Goal: Check status: Check status

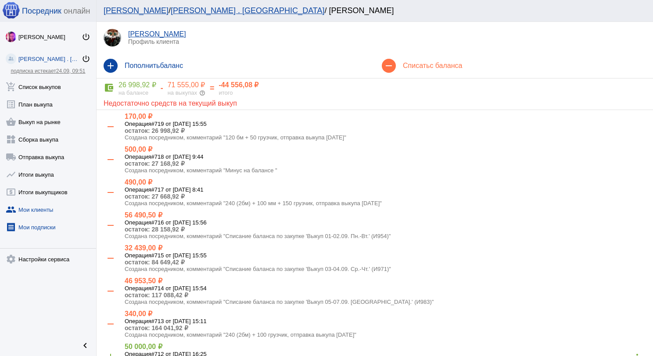
click at [37, 230] on link "receipt [PERSON_NAME] подписки" at bounding box center [48, 226] width 96 height 18
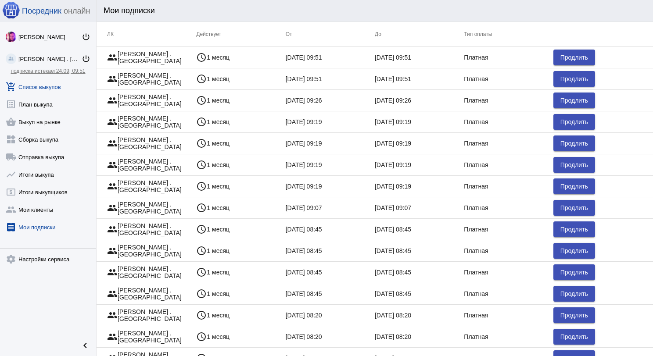
click at [57, 87] on link "add_shopping_cart Список выкупов" at bounding box center [48, 85] width 96 height 18
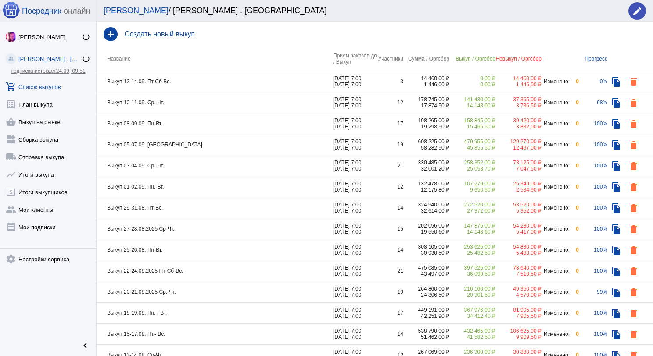
click at [217, 79] on td "Выкуп 12-14.09. Пт Сб Вс." at bounding box center [214, 81] width 236 height 21
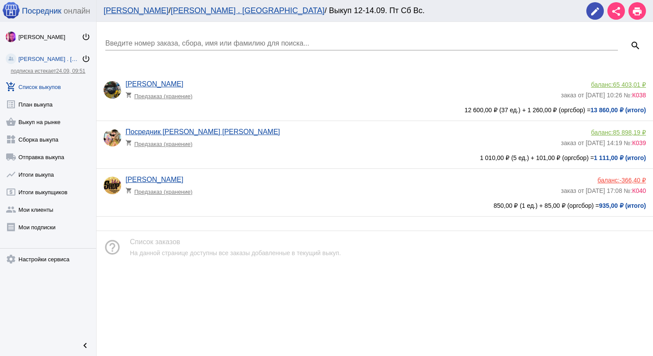
click at [272, 189] on app-delivery-type "shopping_cart Предзаказ (хранение)" at bounding box center [340, 189] width 431 height 11
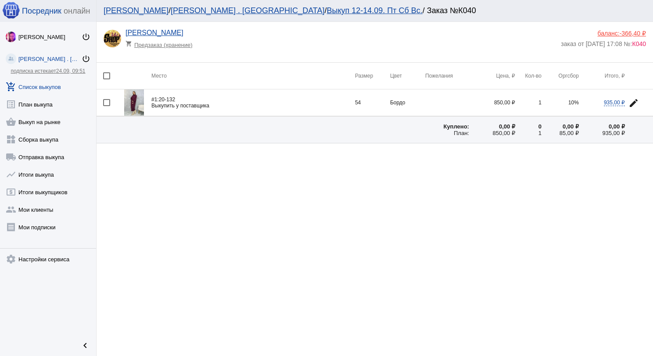
click at [132, 101] on img at bounding box center [134, 102] width 20 height 26
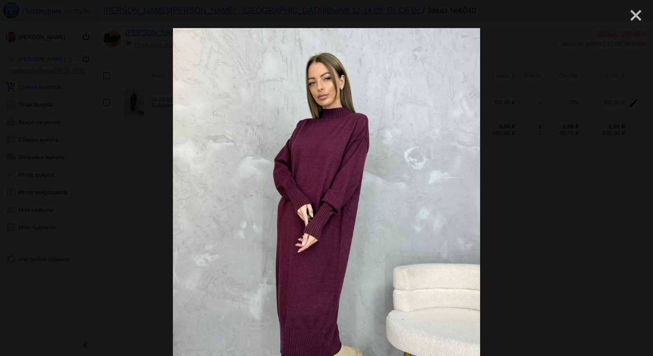
click at [630, 14] on mat-icon "close" at bounding box center [632, 12] width 11 height 11
